Goal: Task Accomplishment & Management: Manage account settings

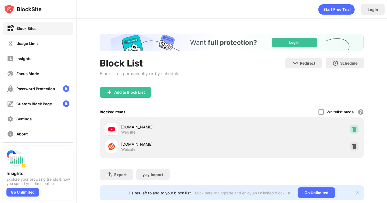
click at [352, 129] on img at bounding box center [354, 128] width 5 height 5
